Goal: Information Seeking & Learning: Get advice/opinions

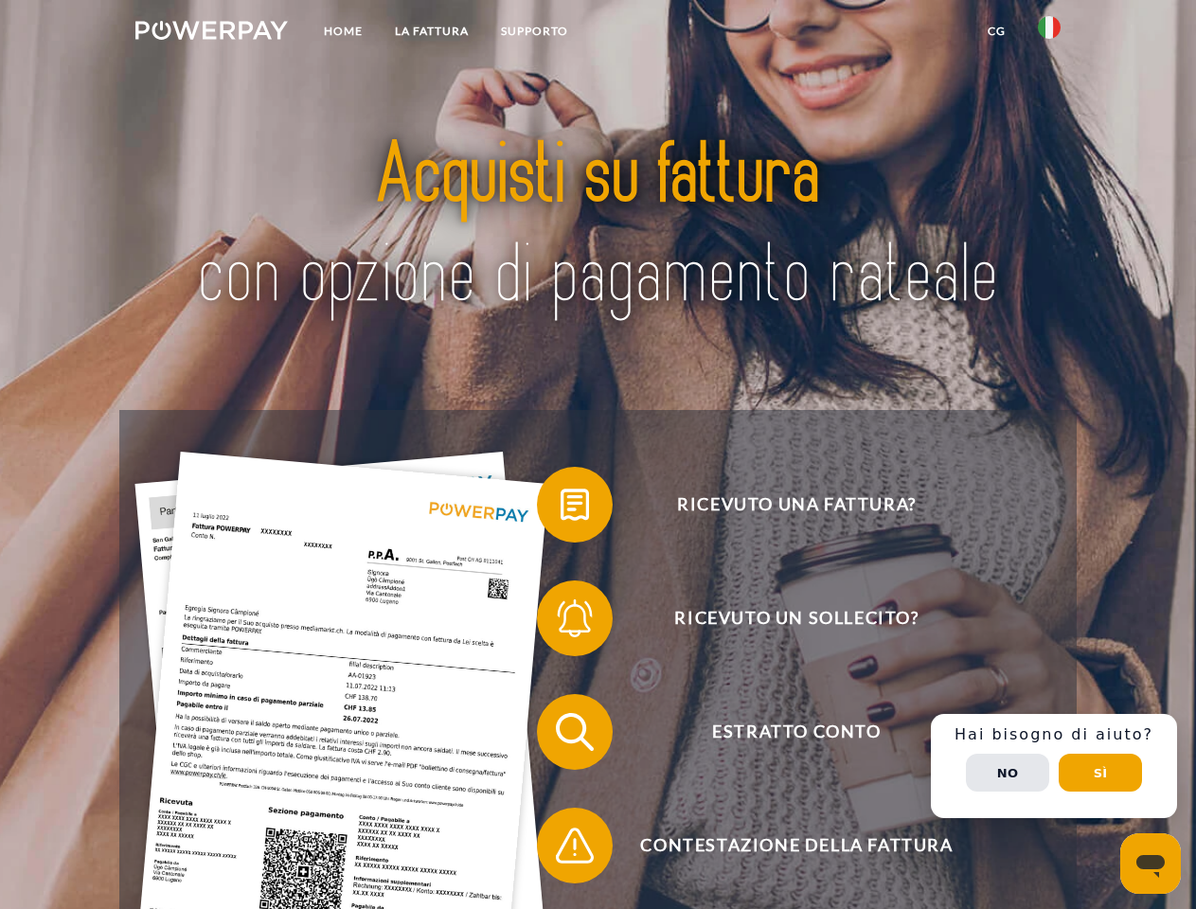
click at [211, 33] on img at bounding box center [211, 30] width 153 height 19
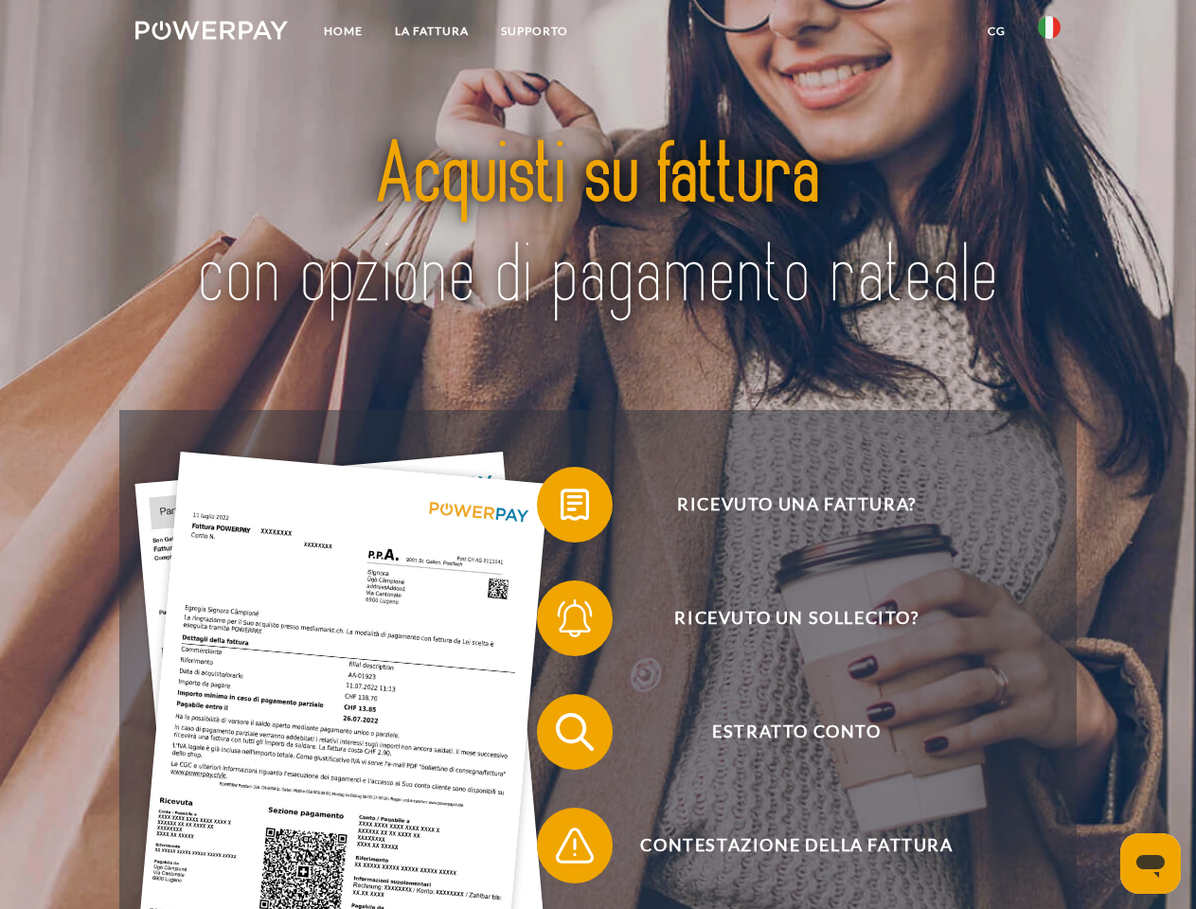
click at [1050, 33] on img at bounding box center [1049, 27] width 23 height 23
click at [996, 31] on link "CG" at bounding box center [997, 31] width 50 height 34
click at [561, 509] on span at bounding box center [546, 505] width 95 height 95
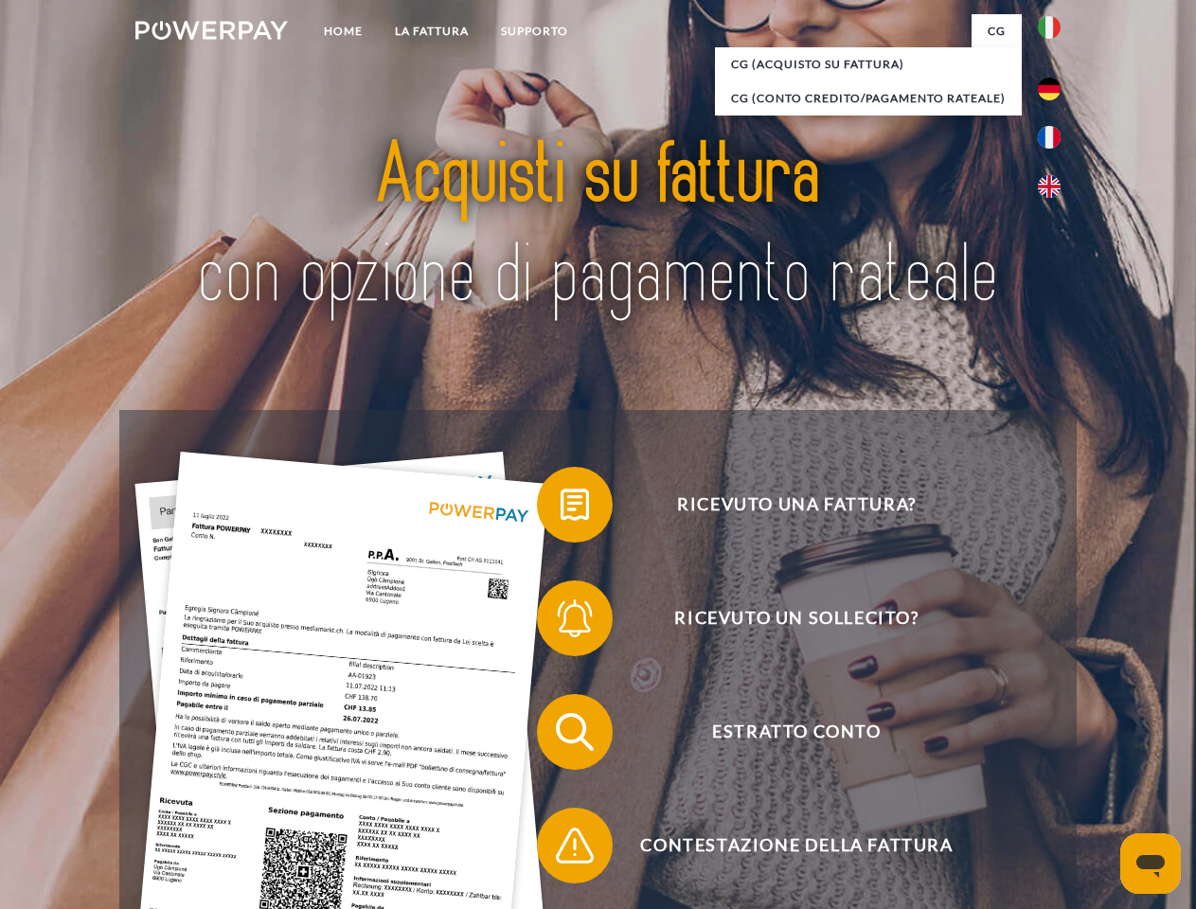
click at [561, 622] on span at bounding box center [546, 618] width 95 height 95
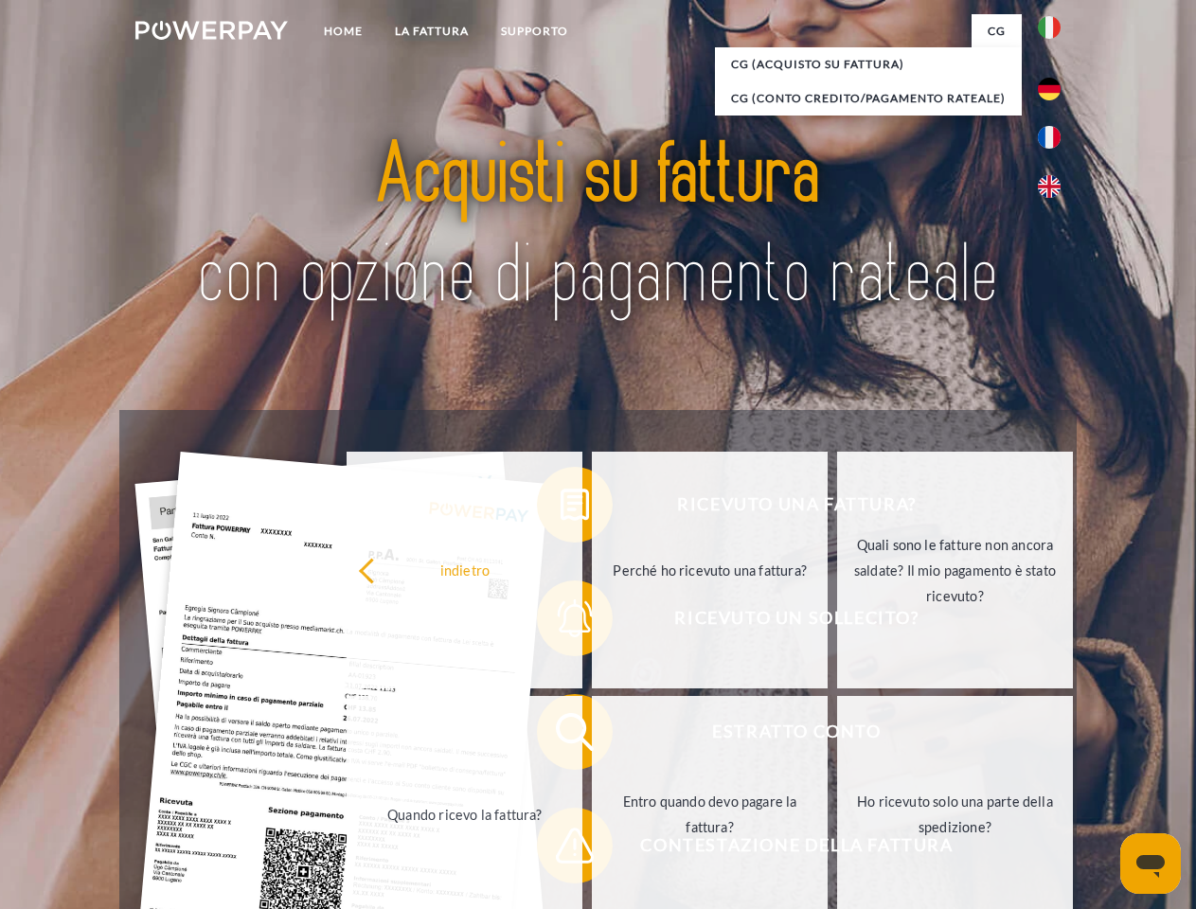
click at [592, 736] on link "Entro quando devo pagare la fattura?" at bounding box center [710, 814] width 236 height 237
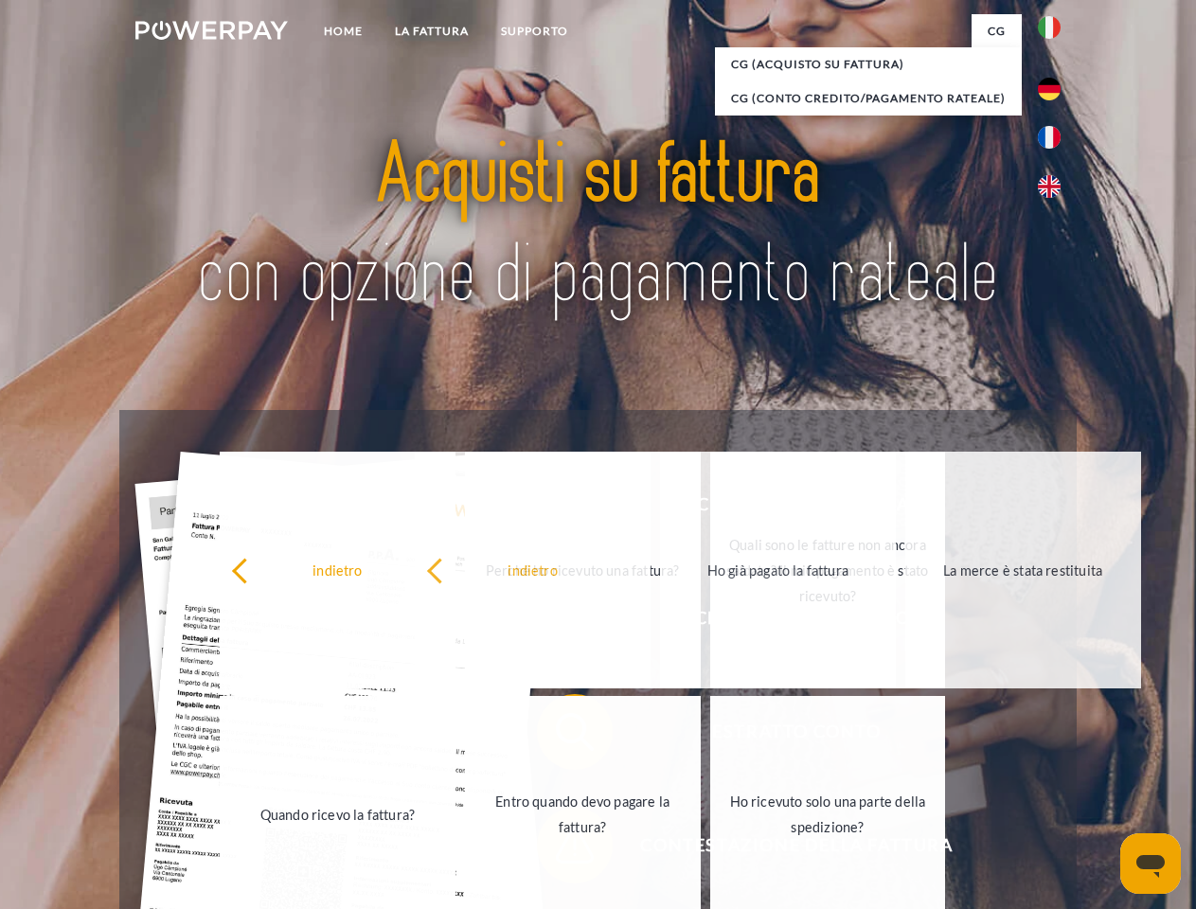
click at [710, 850] on link "Ho ricevuto solo una parte della spedizione?" at bounding box center [828, 814] width 236 height 237
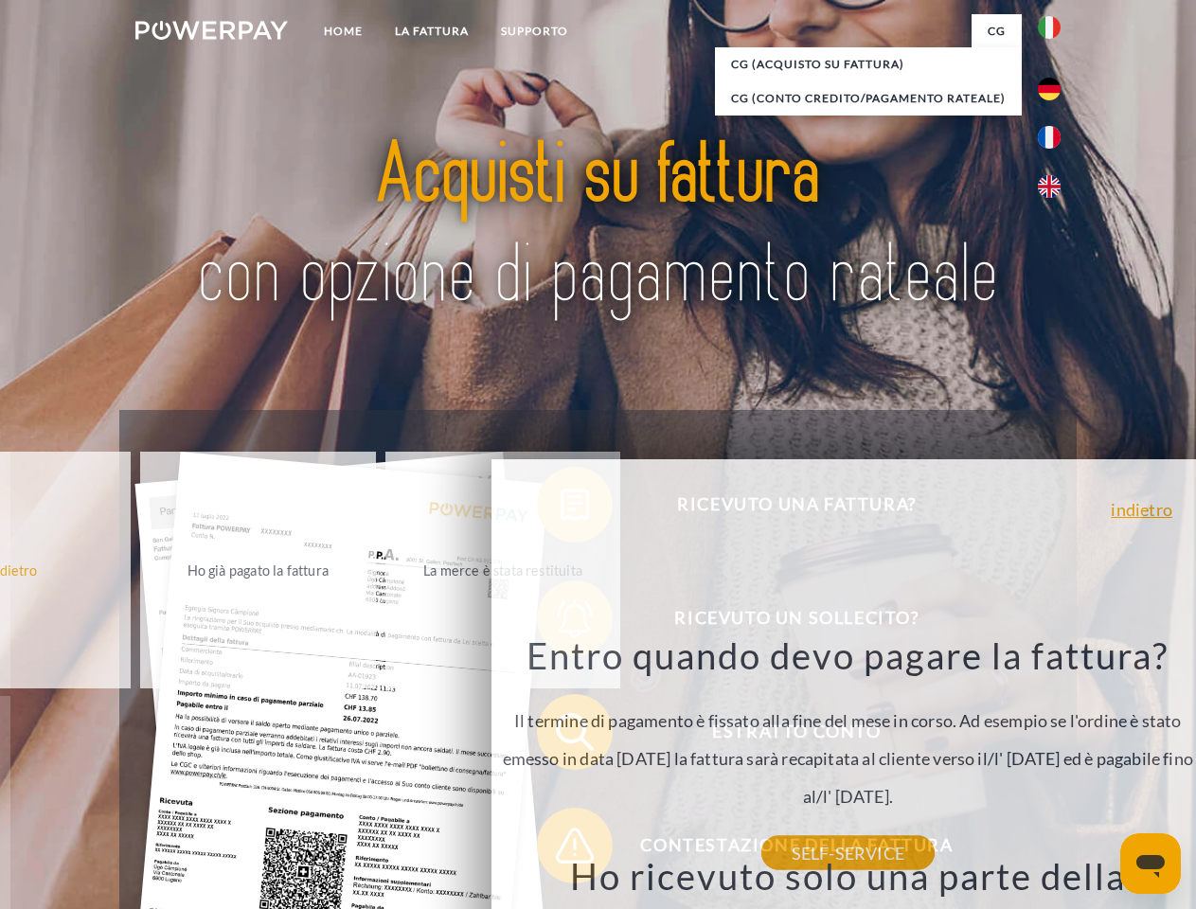
click at [1054, 766] on div "Ricevuto una fattura? Ricevuto un sollecito? Estratto conto indietro" at bounding box center [597, 789] width 957 height 758
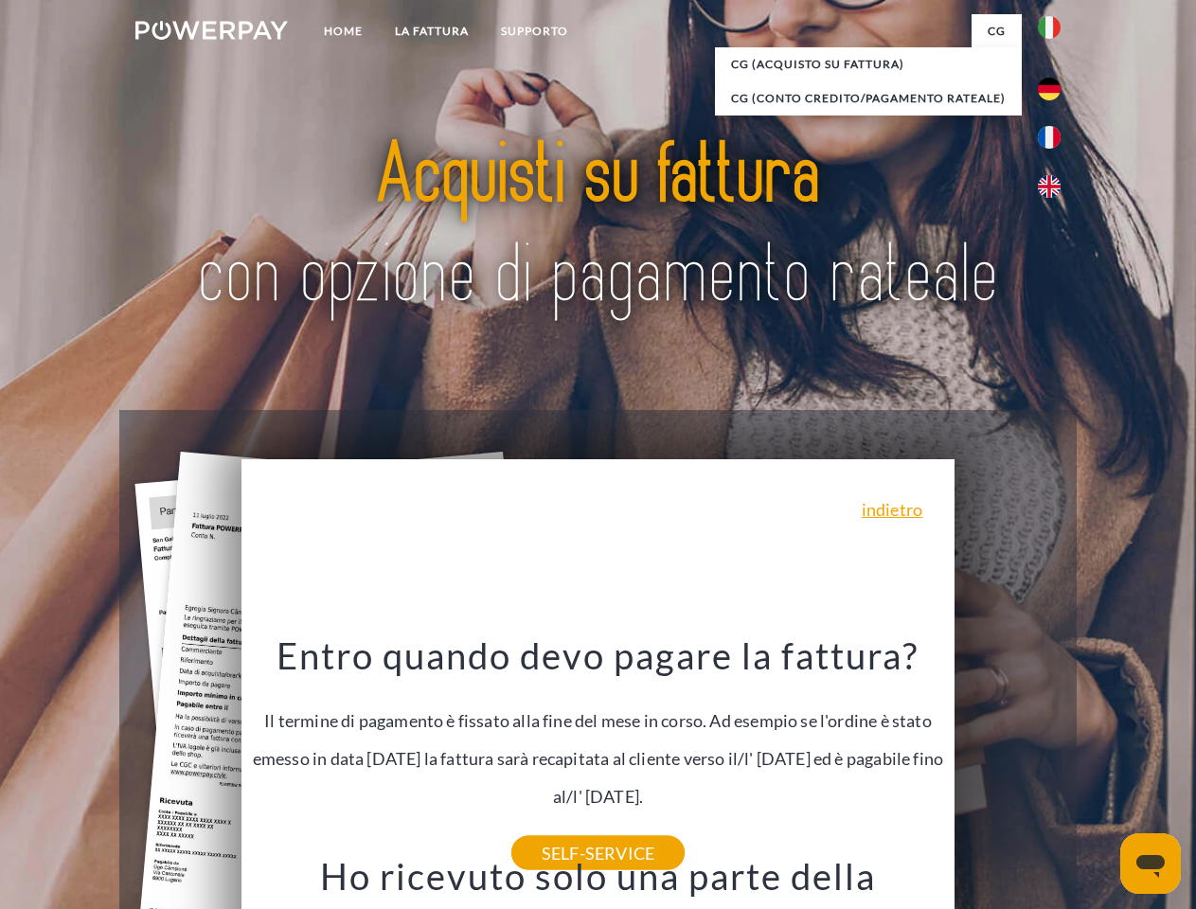
click at [1008, 770] on span "Estratto conto" at bounding box center [797, 732] width 464 height 76
click at [1101, 773] on header "Home LA FATTURA [GEOGRAPHIC_DATA]" at bounding box center [598, 654] width 1196 height 1308
